Goal: Task Accomplishment & Management: Manage account settings

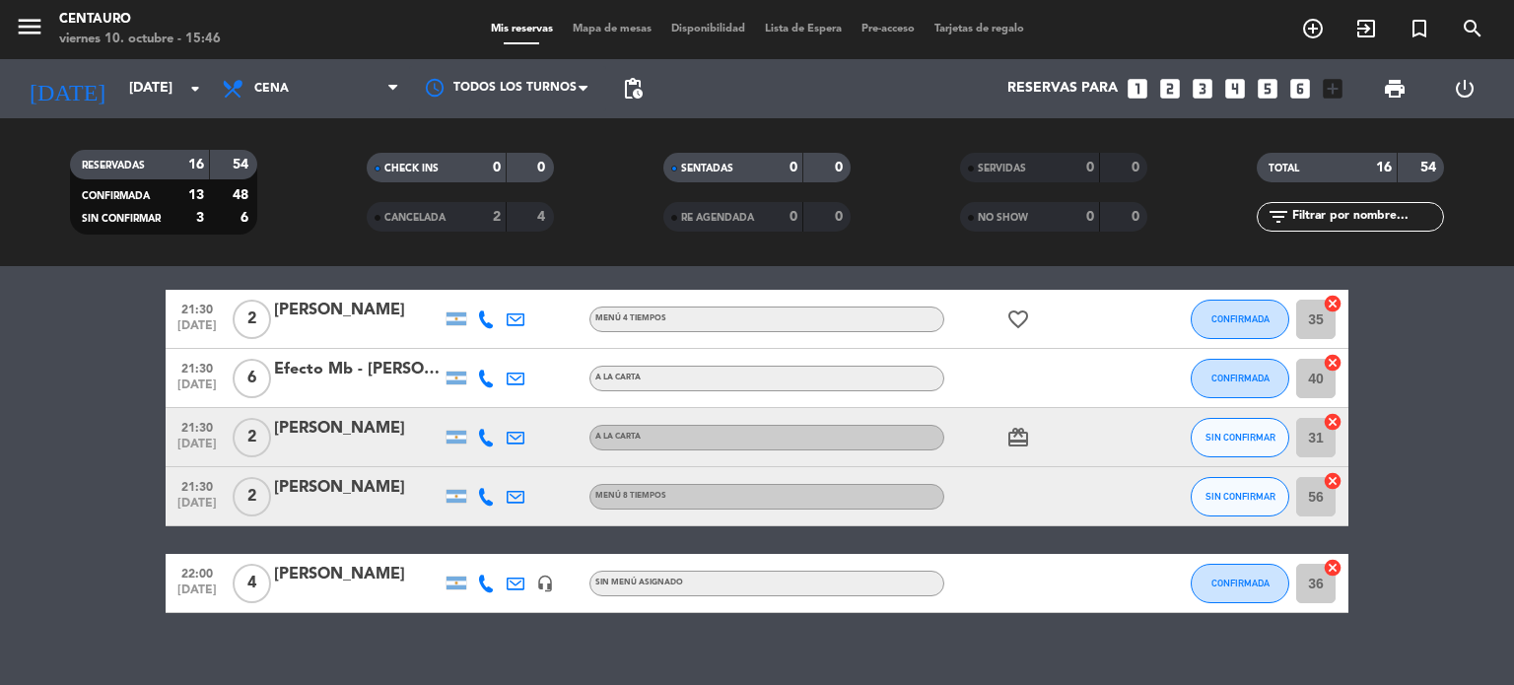
scroll to position [853, 0]
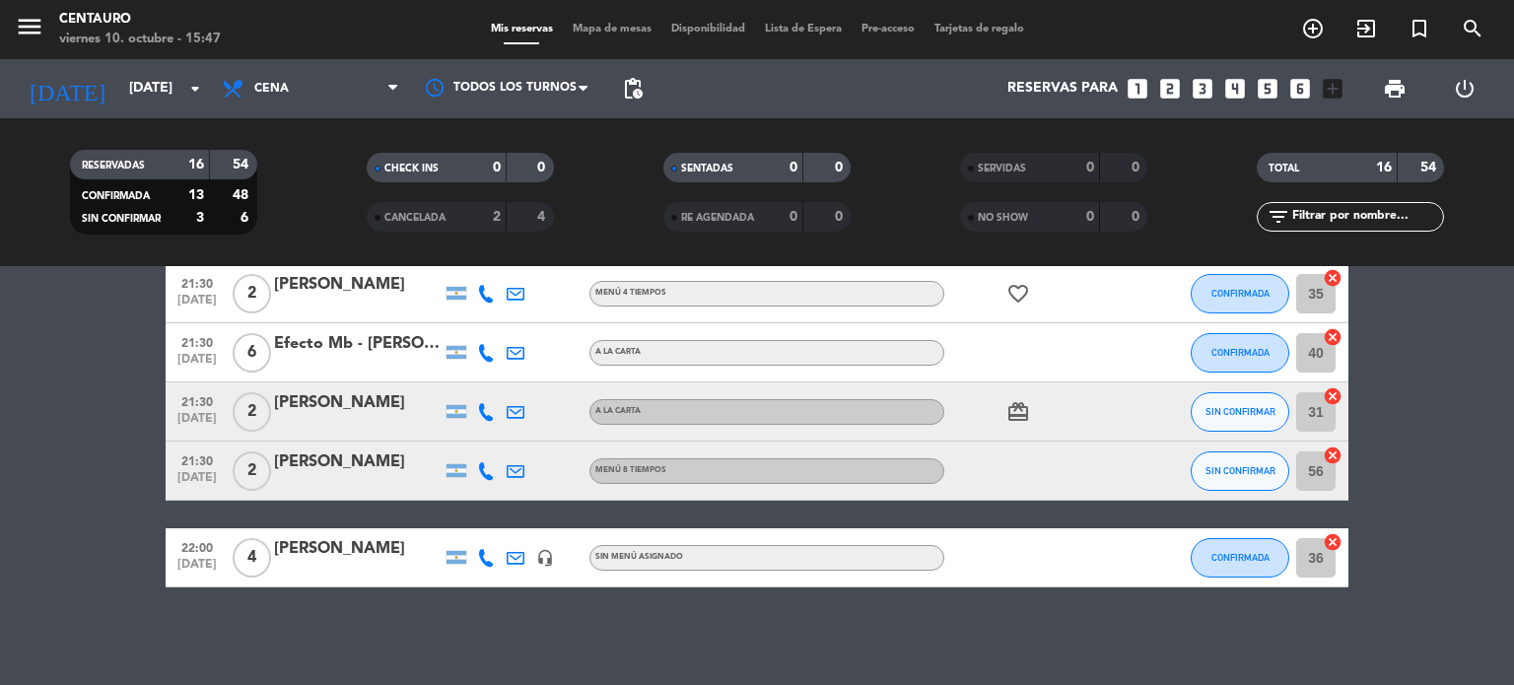
click at [488, 409] on icon at bounding box center [486, 412] width 18 height 18
click at [461, 381] on span "Copiar" at bounding box center [470, 379] width 41 height 21
click at [482, 467] on icon at bounding box center [486, 471] width 18 height 18
click at [453, 437] on span "Copiar" at bounding box center [470, 438] width 41 height 21
click at [1513, 511] on bookings-row "19:30 [DATE] 2 Imliam headset_mic Sin menú asignado healing SIN CONFIRMAR 34 ca…" at bounding box center [757, 45] width 1514 height 1084
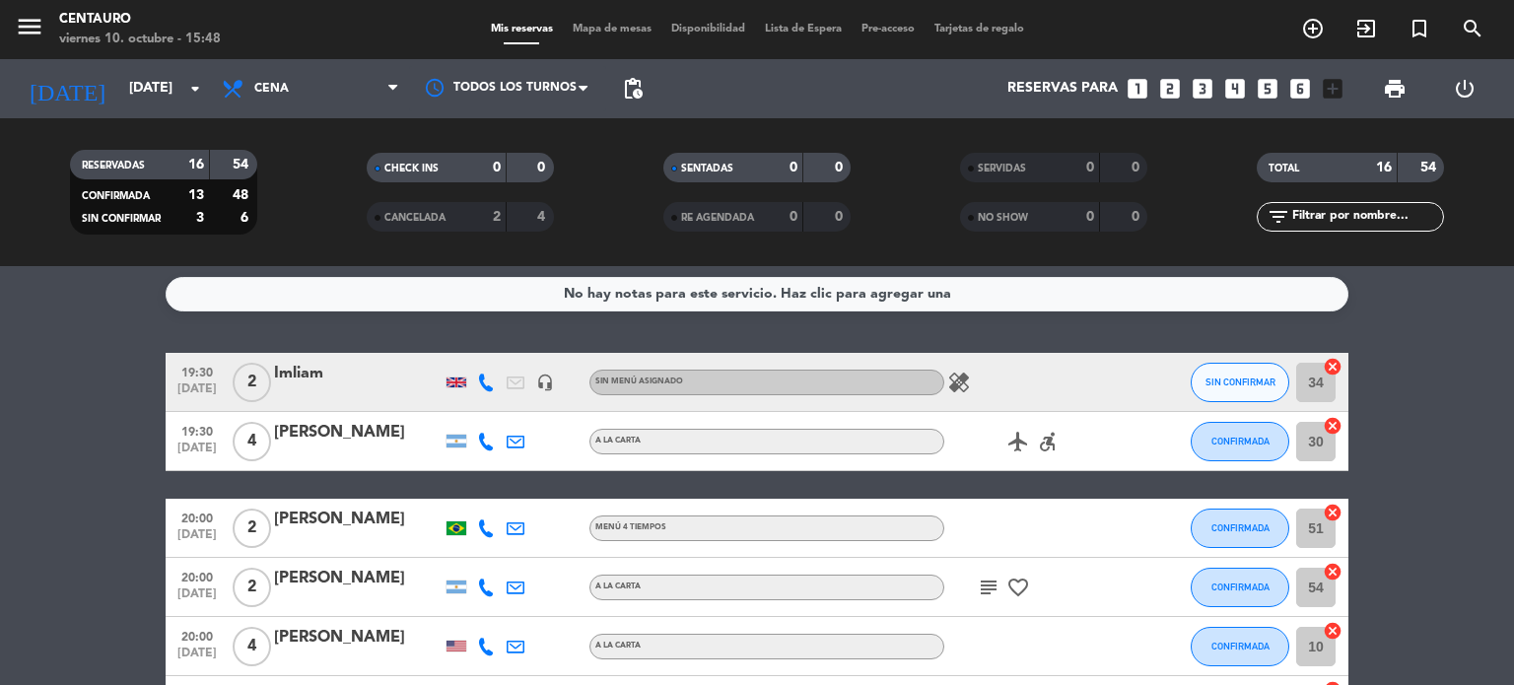
scroll to position [0, 0]
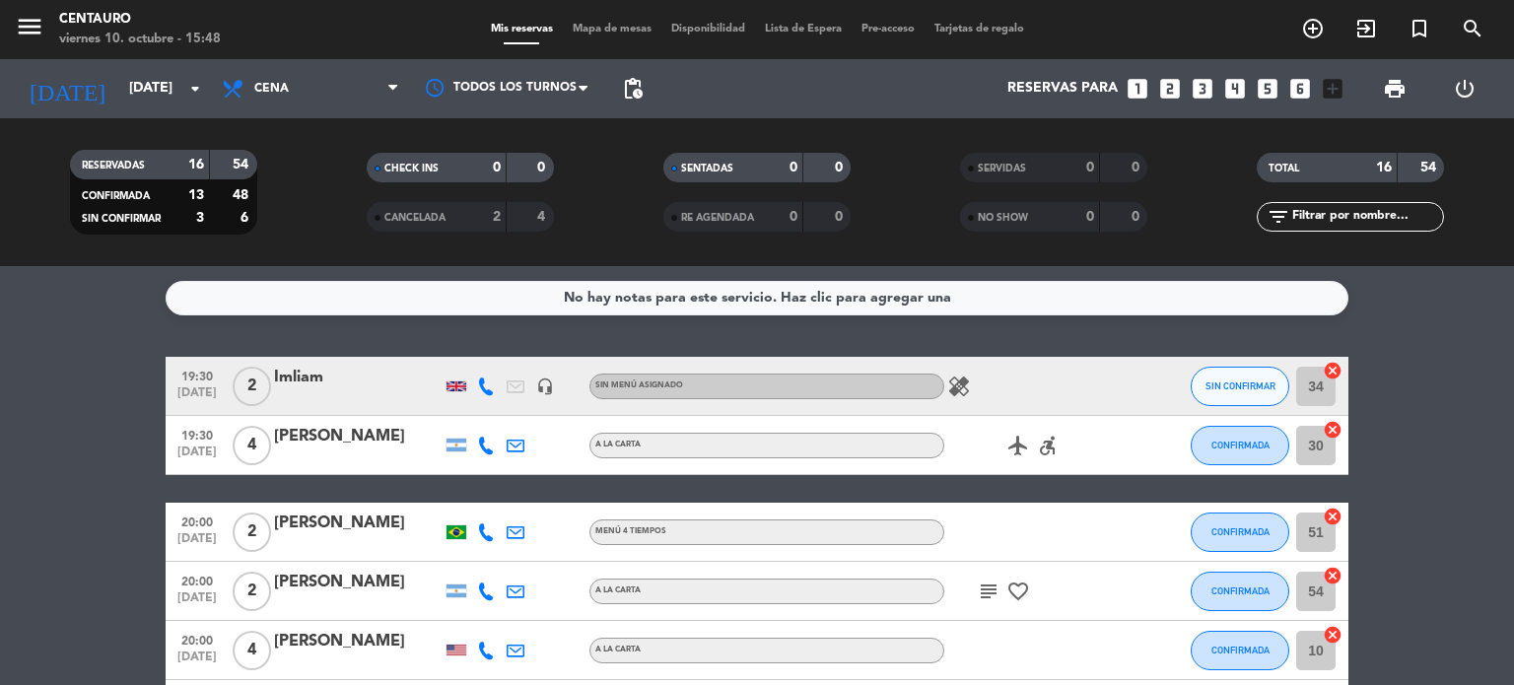
click at [990, 578] on div "subject favorite_border" at bounding box center [1032, 591] width 177 height 58
click at [986, 590] on icon "subject" at bounding box center [989, 591] width 24 height 24
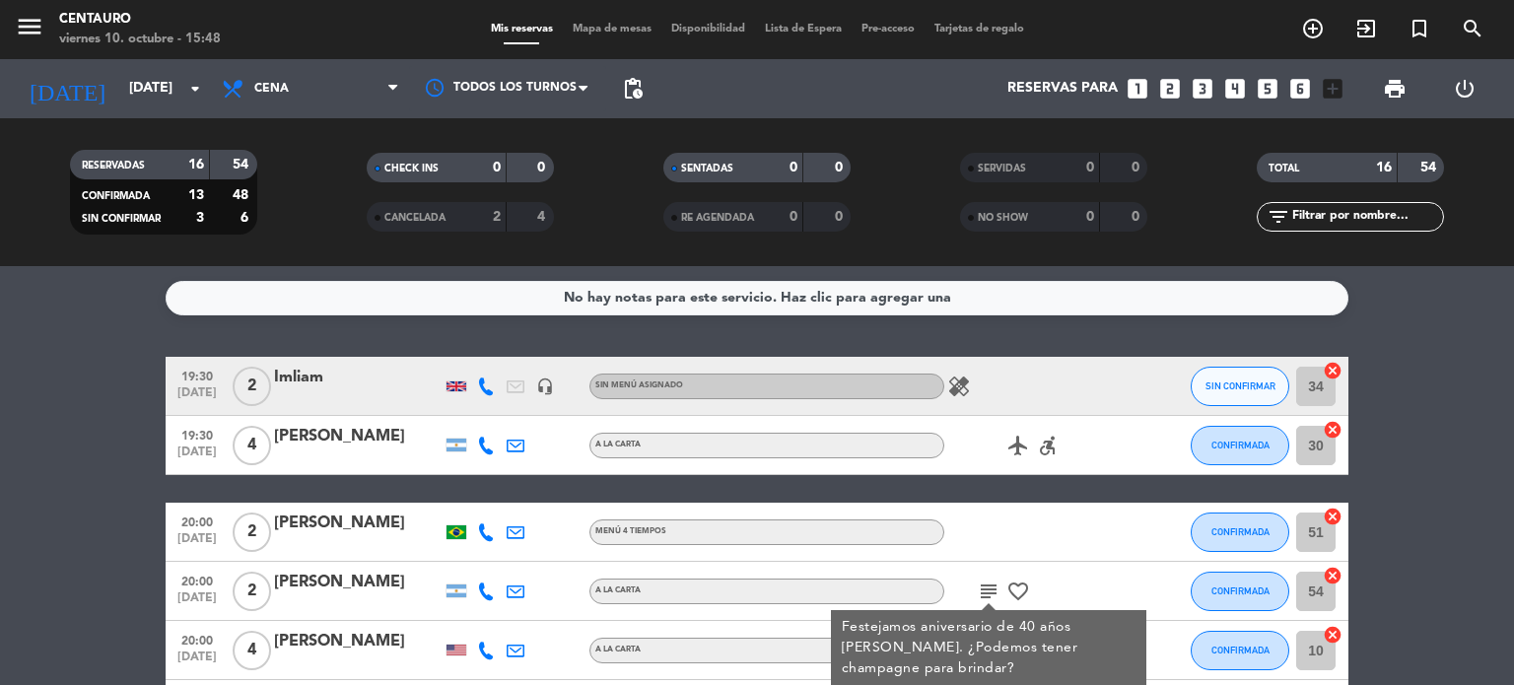
click at [1128, 588] on div at bounding box center [1148, 591] width 53 height 58
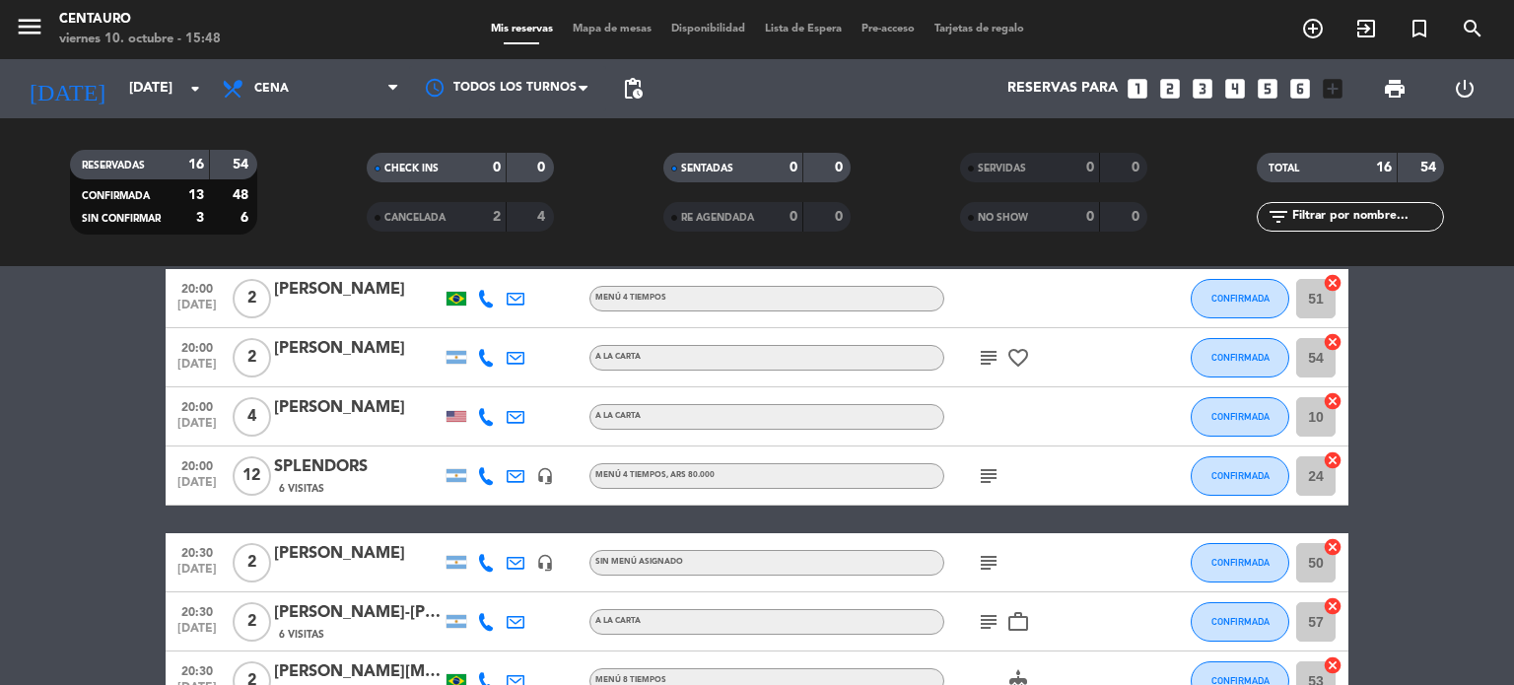
scroll to position [237, 0]
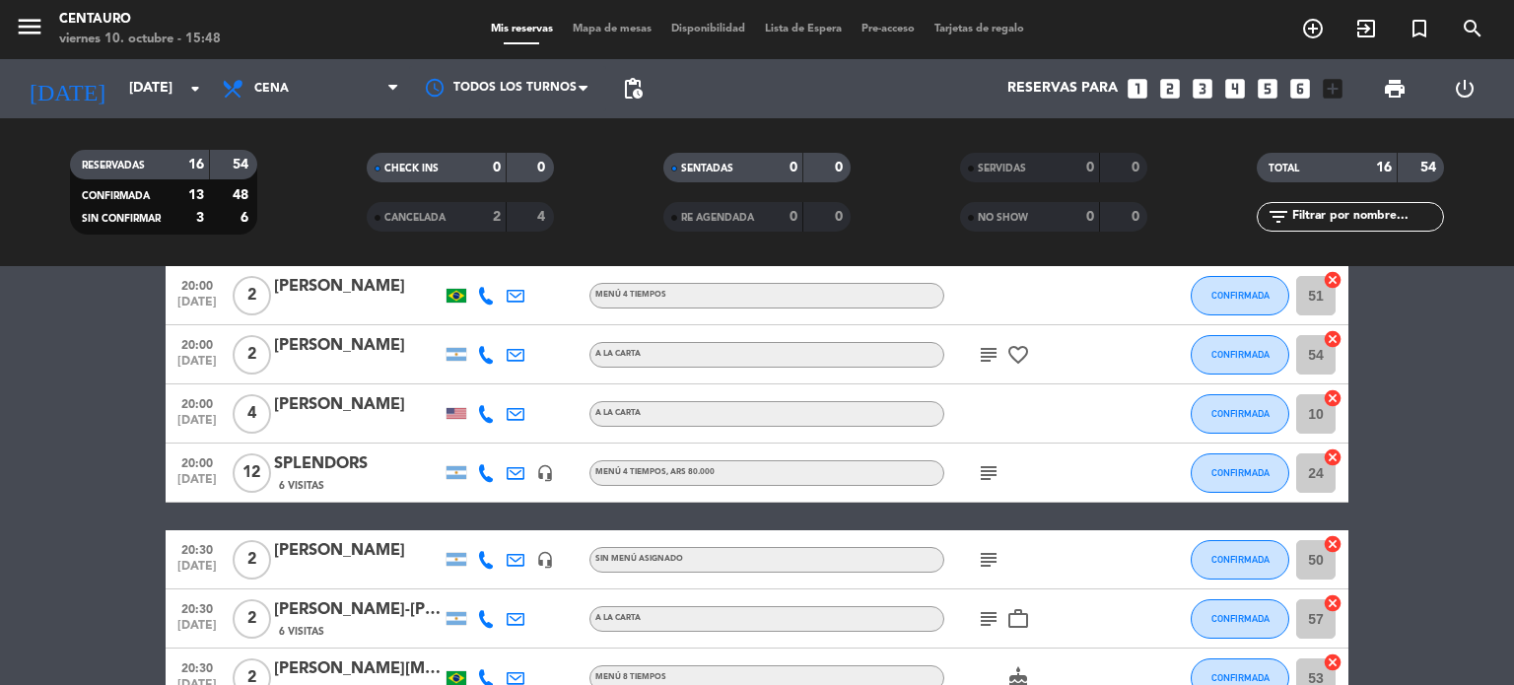
click at [991, 484] on icon "subject" at bounding box center [989, 473] width 24 height 24
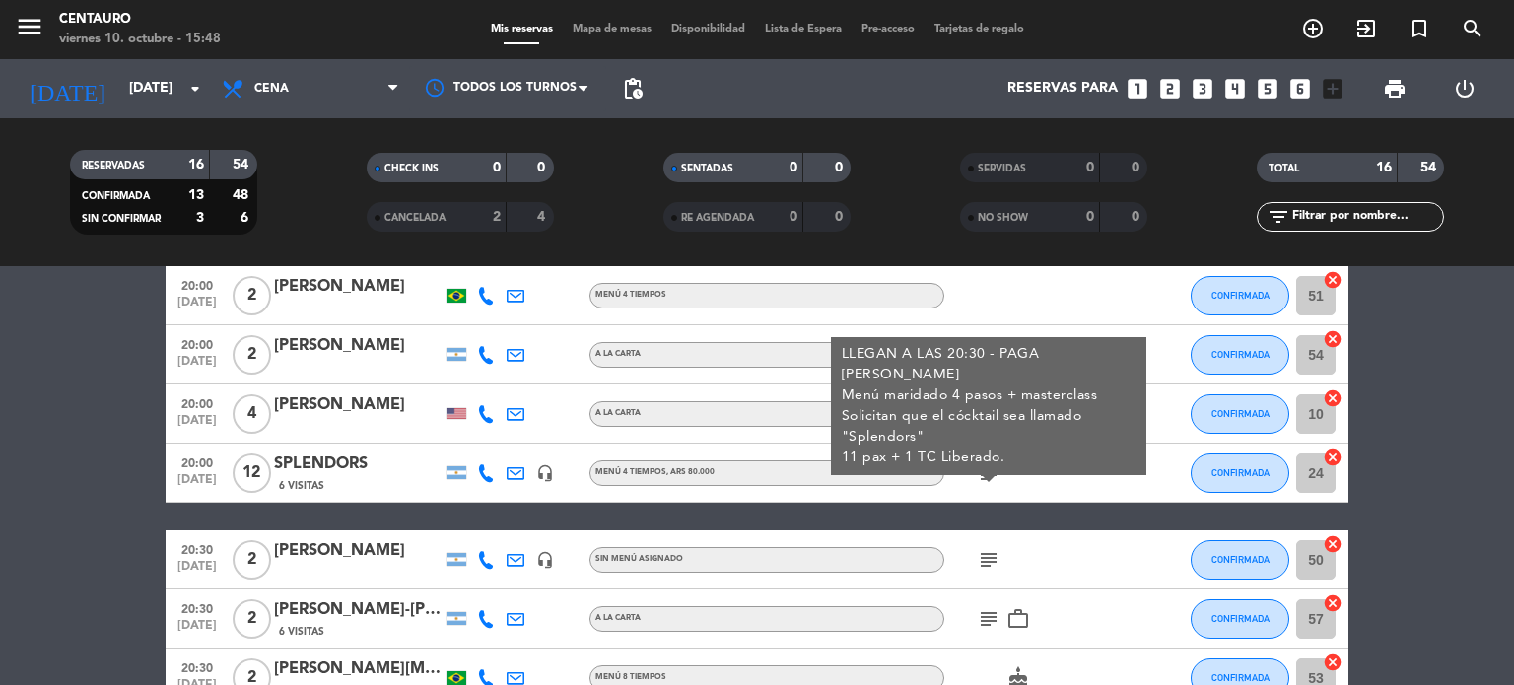
click at [991, 563] on icon "subject" at bounding box center [989, 560] width 24 height 24
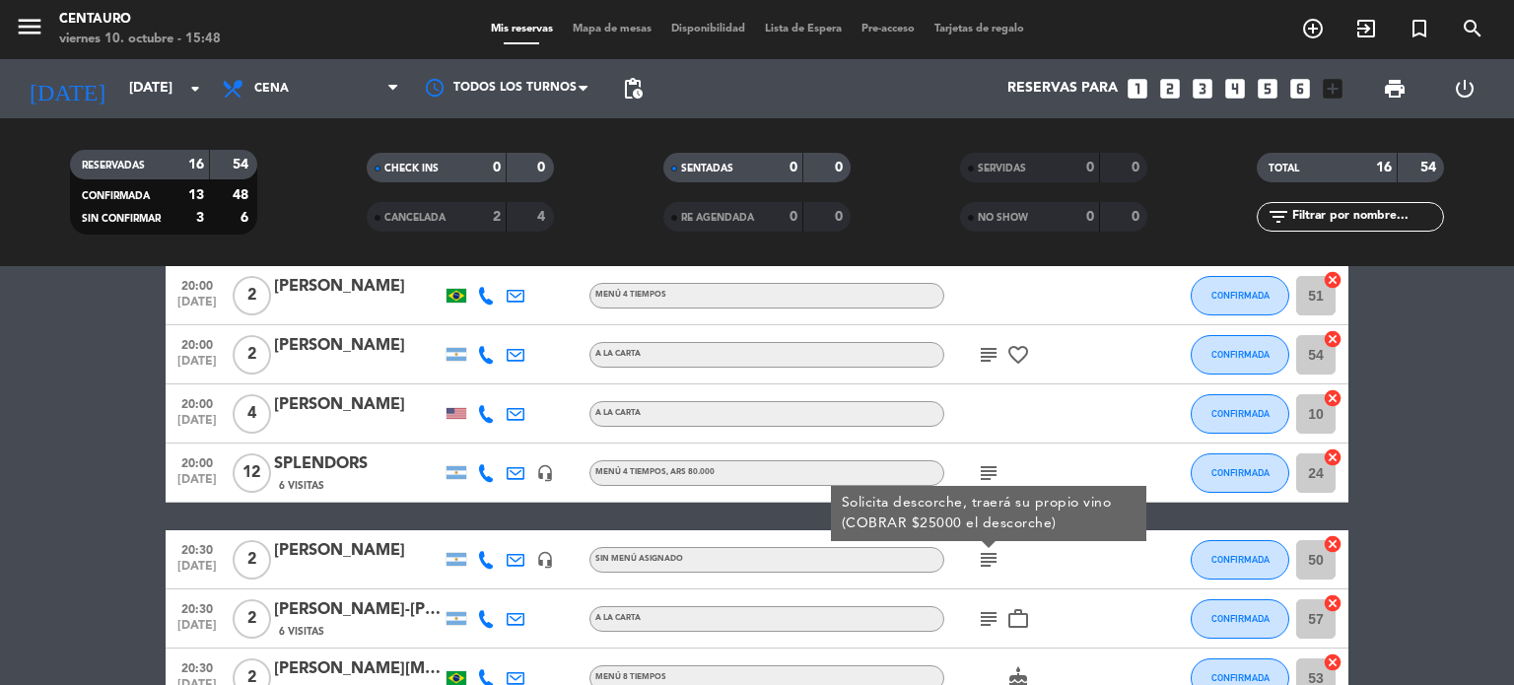
click at [988, 625] on icon "subject" at bounding box center [989, 619] width 24 height 24
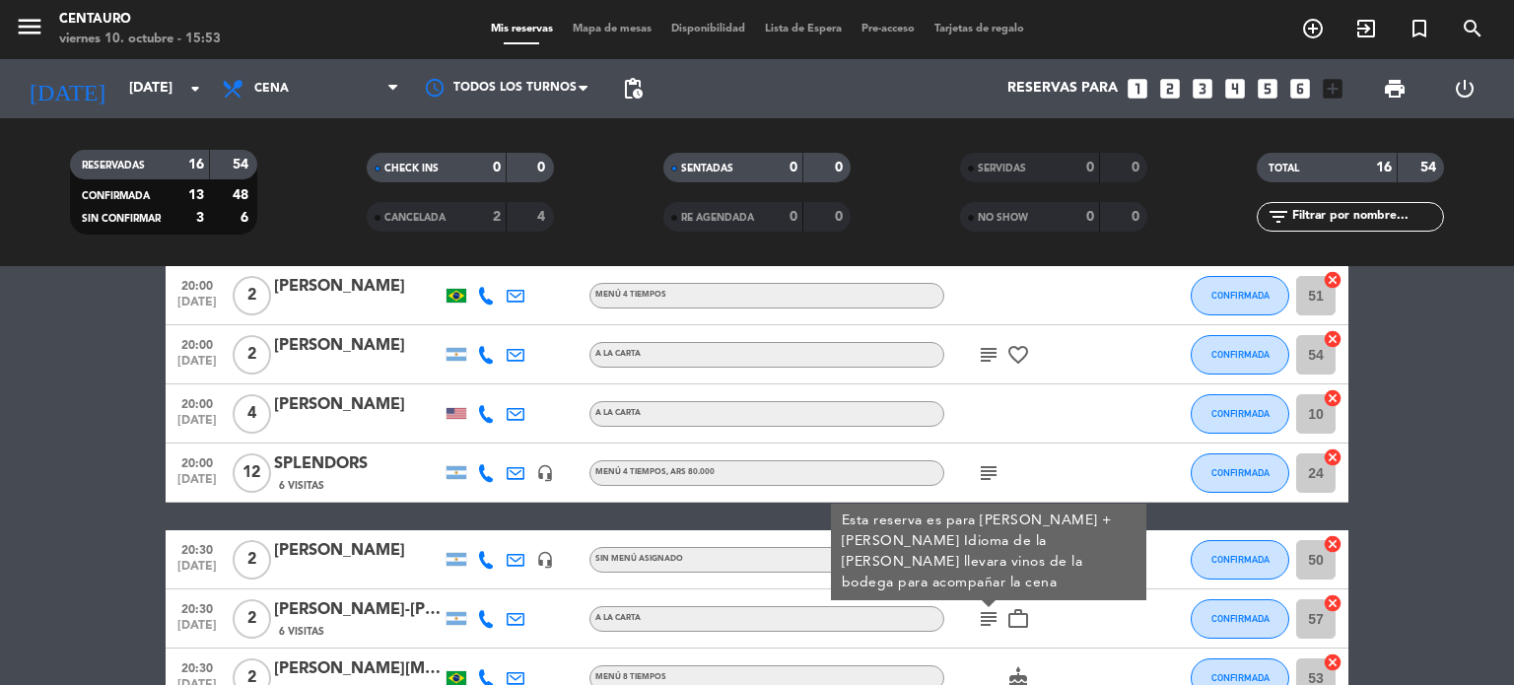
click at [1513, 389] on bookings-row "19:30 [DATE] 2 Imliam headset_mic Sin menú asignado healing SIN CONFIRMAR 34 ca…" at bounding box center [757, 662] width 1514 height 1084
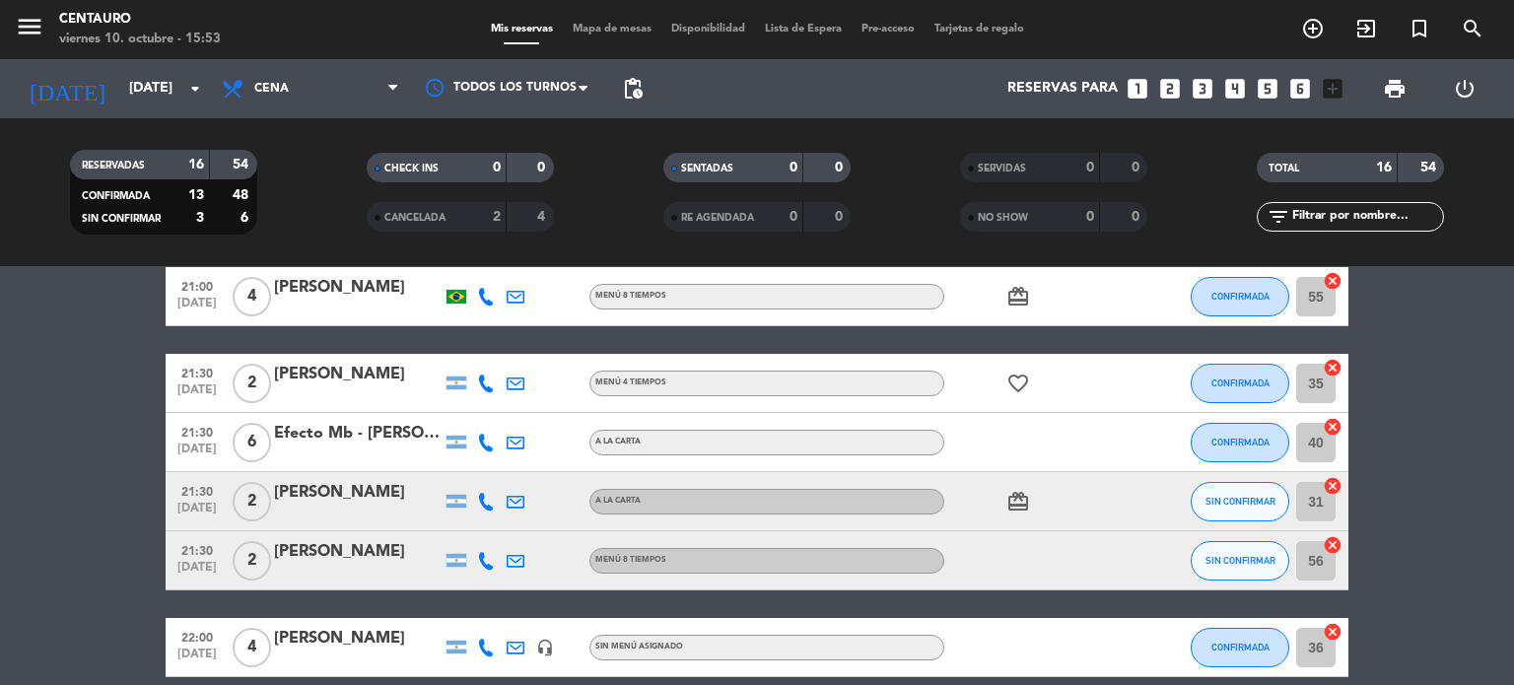
scroll to position [788, 0]
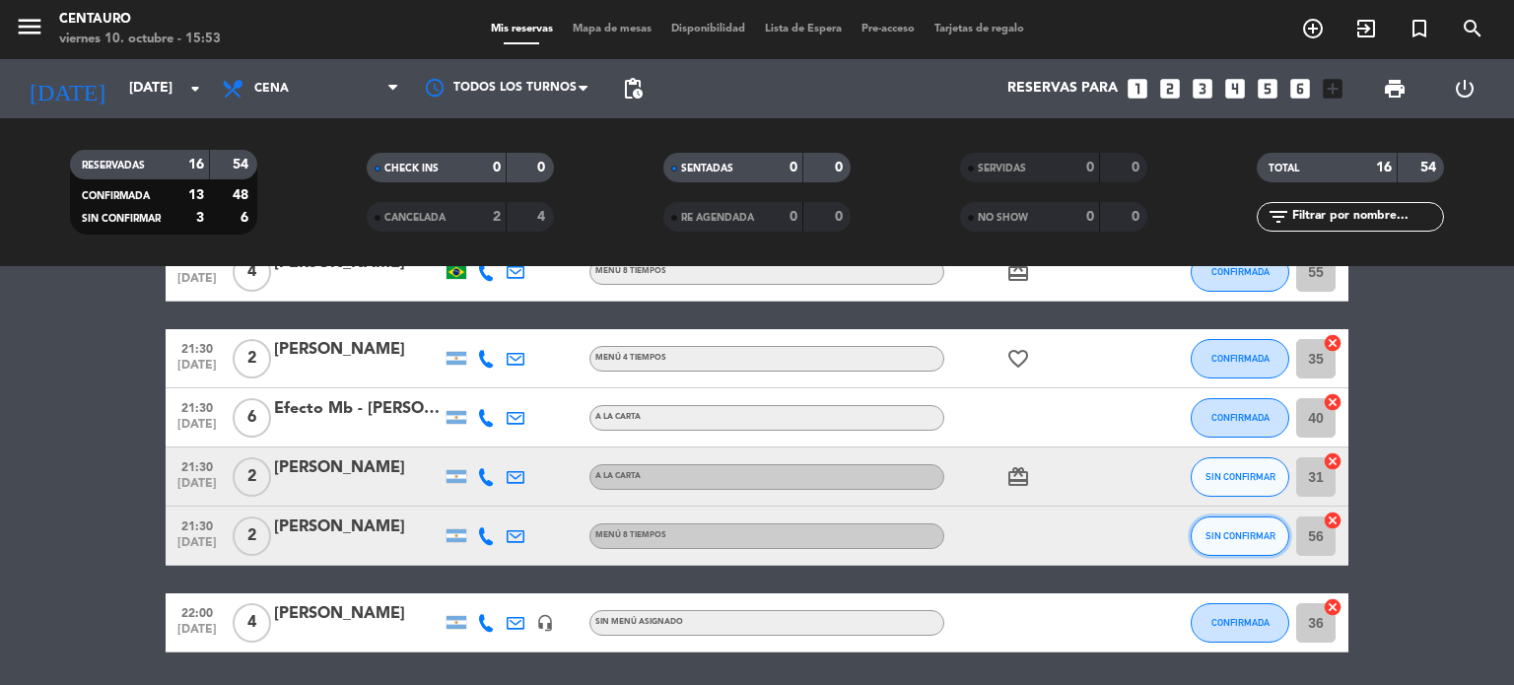
click at [1258, 524] on button "SIN CONFIRMAR" at bounding box center [1240, 535] width 99 height 39
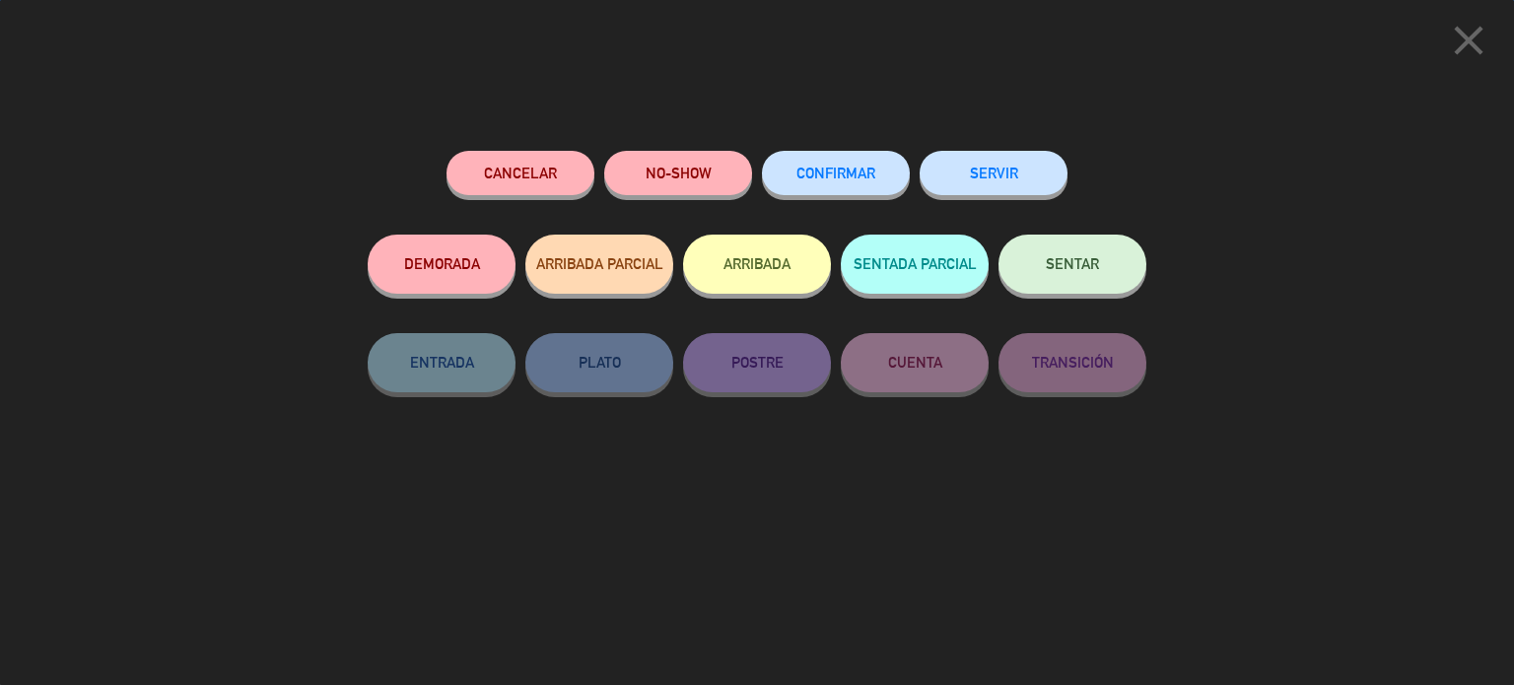
click at [849, 167] on span "CONFIRMAR" at bounding box center [835, 173] width 79 height 17
